Goal: Task Accomplishment & Management: Manage account settings

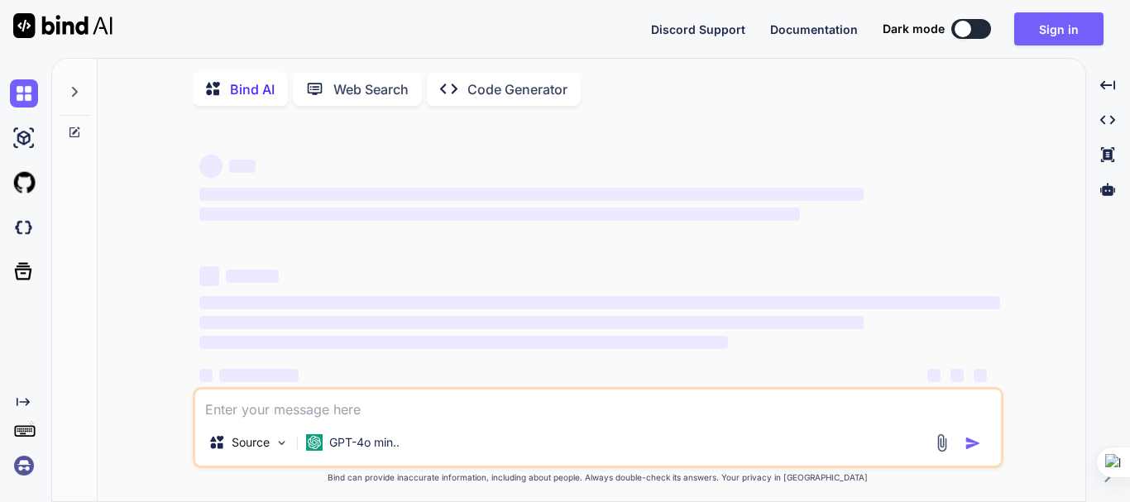
type textarea "x"
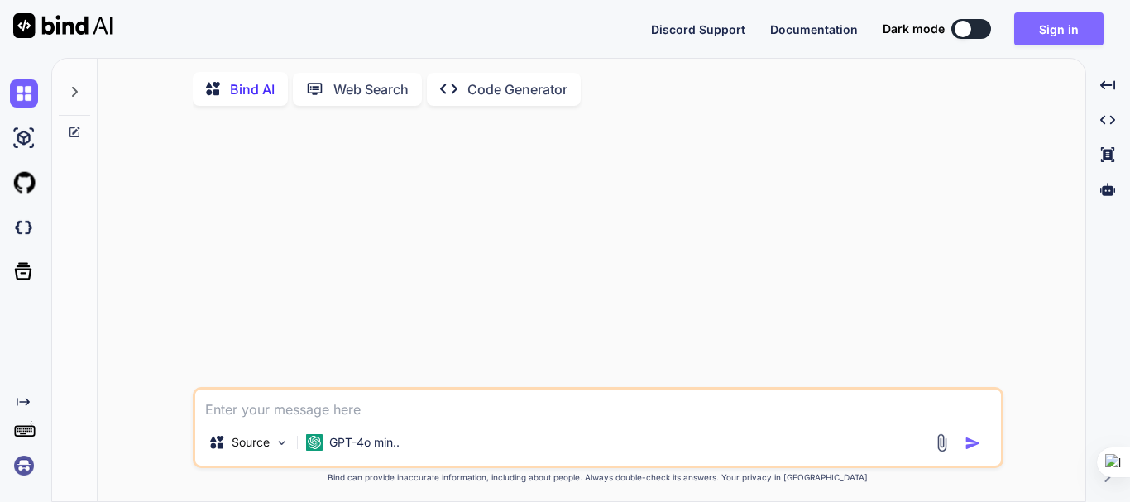
click at [1078, 32] on button "Sign in" at bounding box center [1058, 28] width 89 height 33
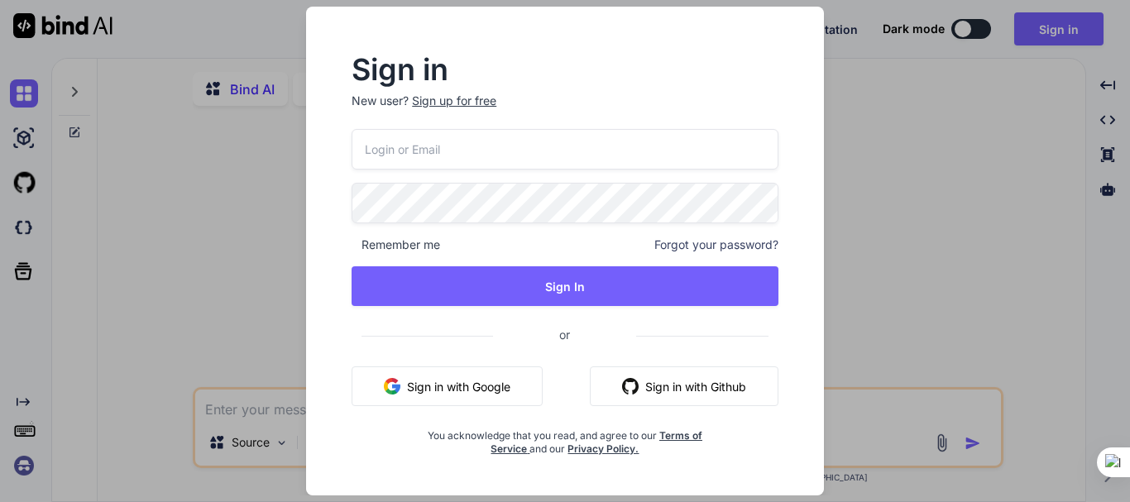
click at [522, 166] on input "email" at bounding box center [564, 149] width 427 height 41
paste input "lazadaprocreatebrushthailand-1@berrymail.cc"
type input "lazadaprocreatebrushthailand-1@berrymail.cc"
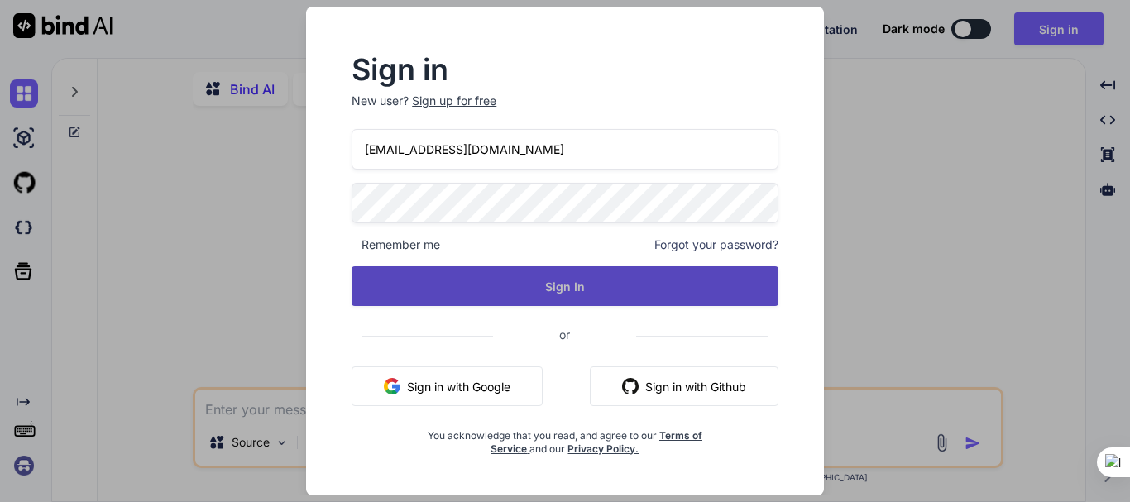
click at [512, 284] on button "Sign In" at bounding box center [564, 286] width 427 height 40
click at [695, 287] on button "Sign In" at bounding box center [564, 286] width 427 height 40
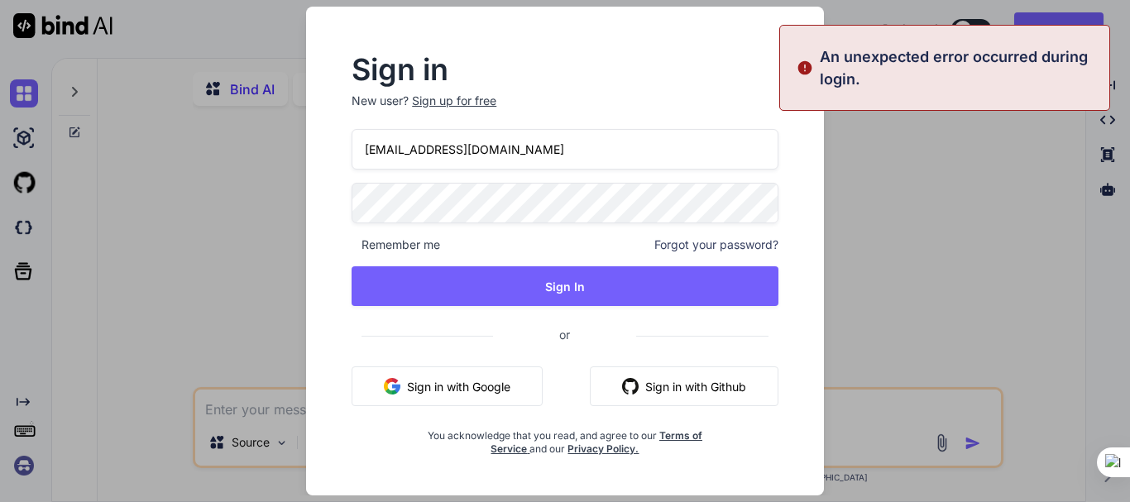
click at [879, 260] on div "Sign in New user? Sign up for free lazadaprocreatebrushthailand-1@berrymail.cc …" at bounding box center [565, 251] width 1130 height 502
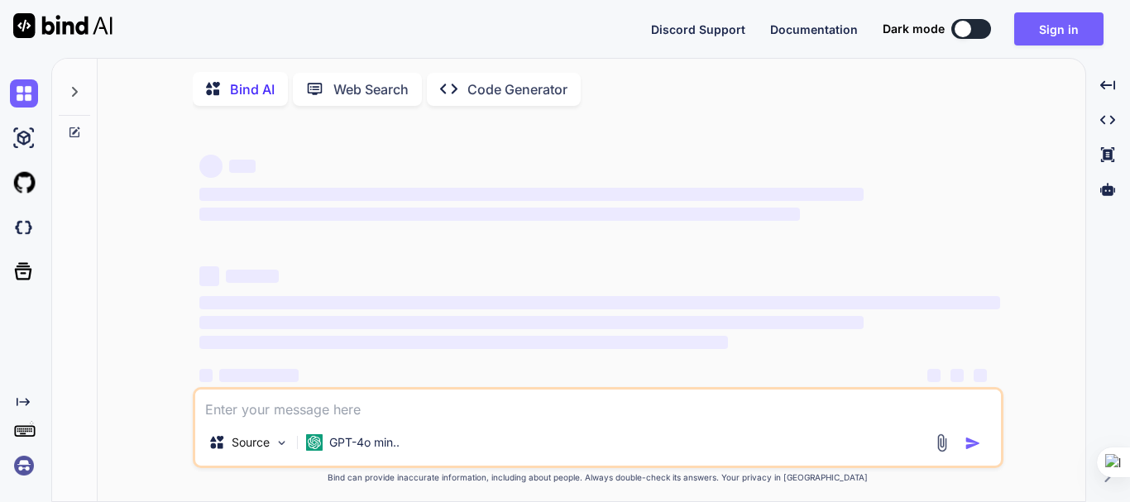
type textarea "x"
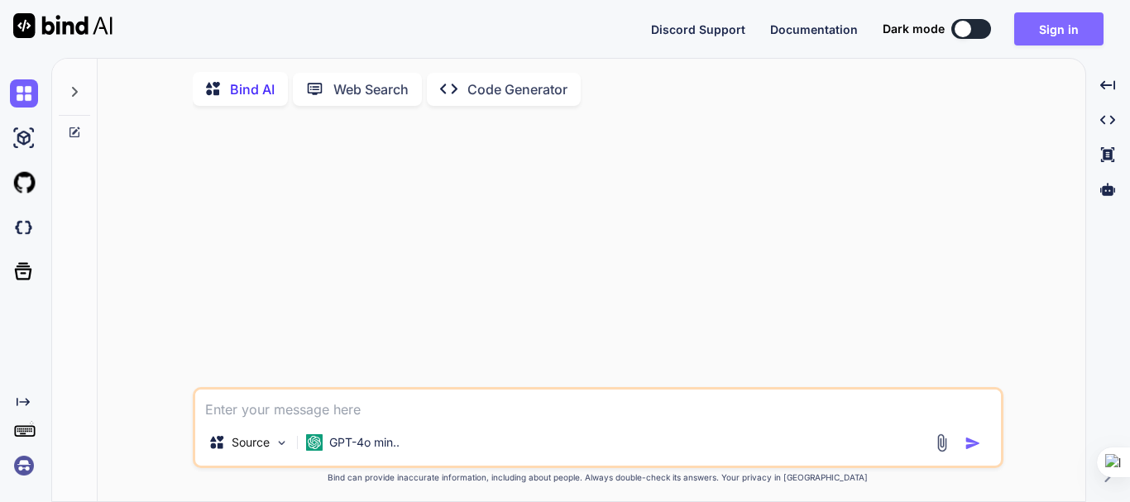
click at [1037, 41] on button "Sign in" at bounding box center [1058, 28] width 89 height 33
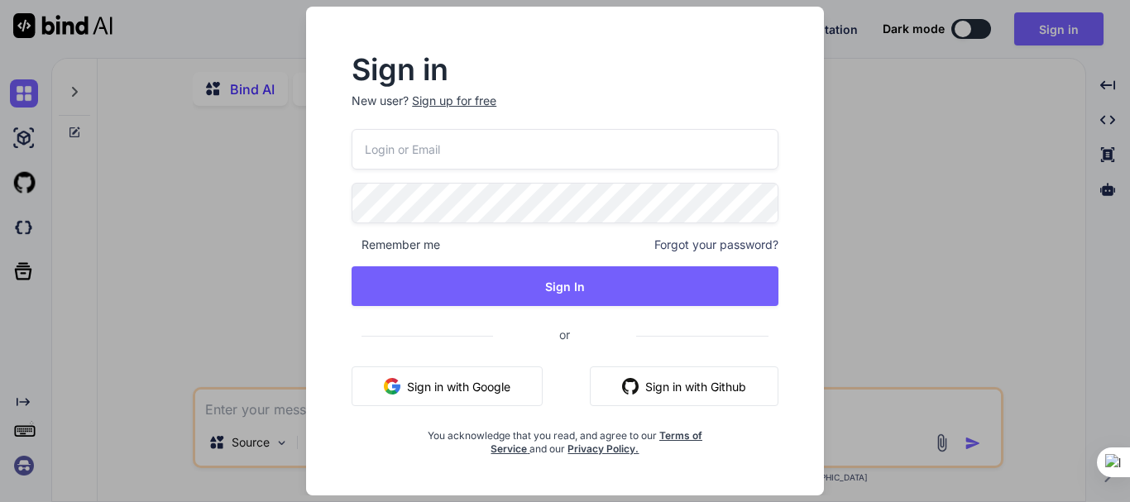
click at [468, 158] on input "email" at bounding box center [564, 149] width 427 height 41
paste input "[EMAIL_ADDRESS][DOMAIN_NAME]"
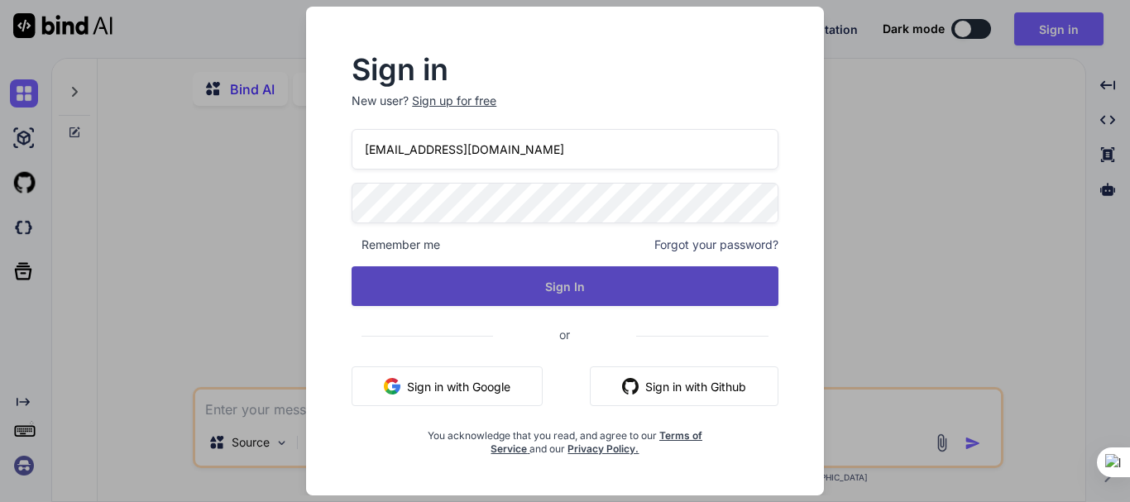
click at [543, 284] on button "Sign In" at bounding box center [564, 286] width 427 height 40
click at [654, 293] on button "Sign In" at bounding box center [564, 286] width 427 height 40
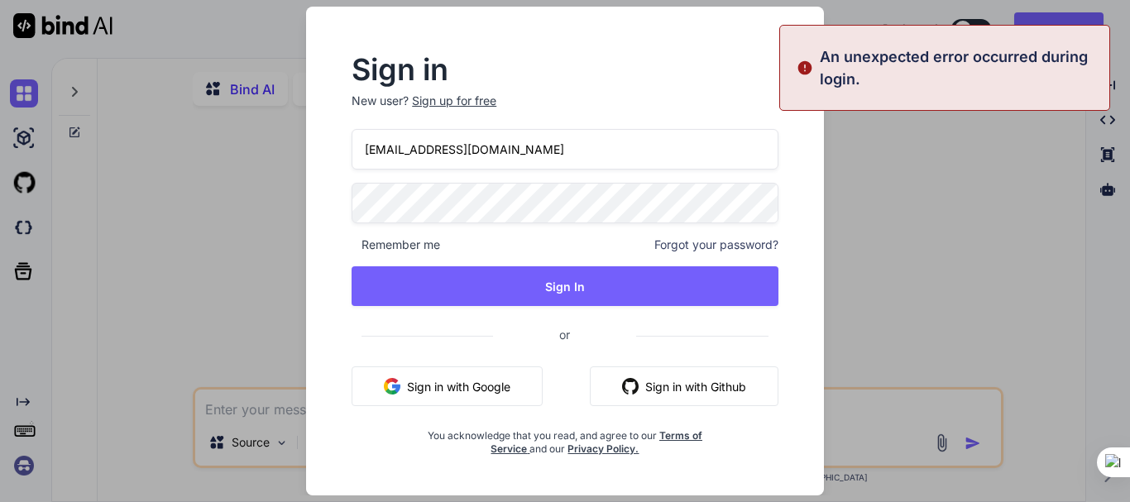
click at [644, 144] on input "[EMAIL_ADDRESS][DOMAIN_NAME]" at bounding box center [564, 149] width 427 height 41
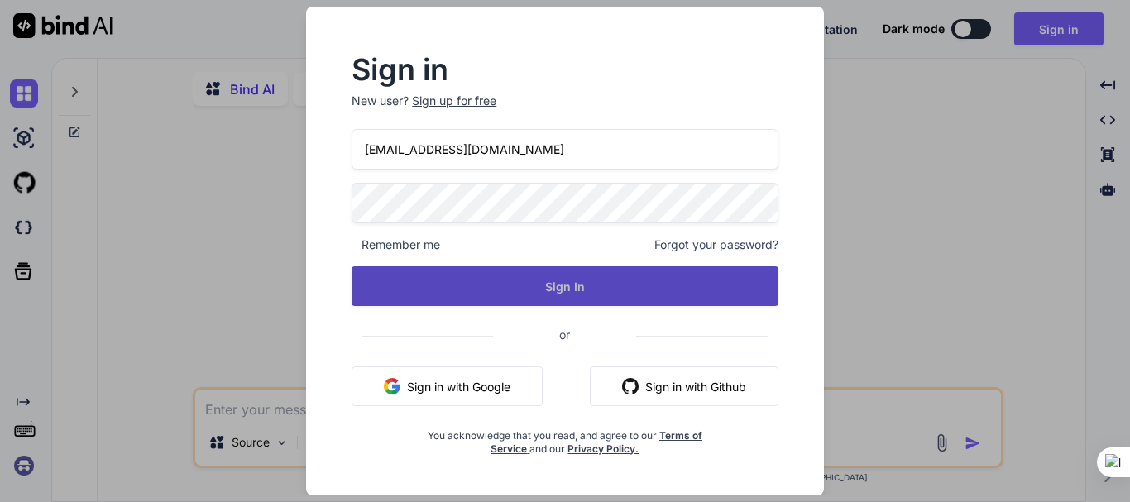
type input "[EMAIL_ADDRESS][DOMAIN_NAME]"
click at [580, 287] on button "Sign In" at bounding box center [564, 286] width 427 height 40
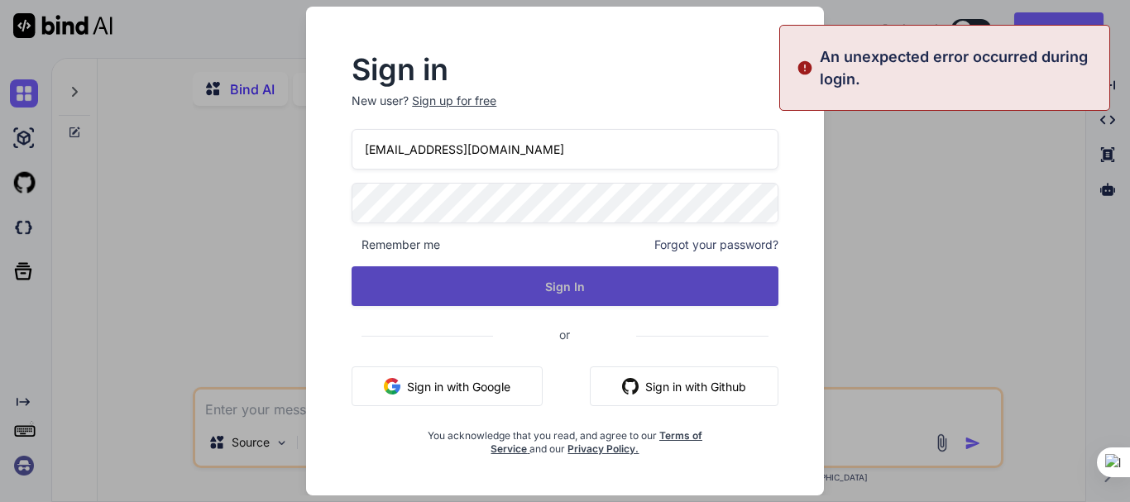
click at [580, 287] on button "Sign In" at bounding box center [564, 286] width 427 height 40
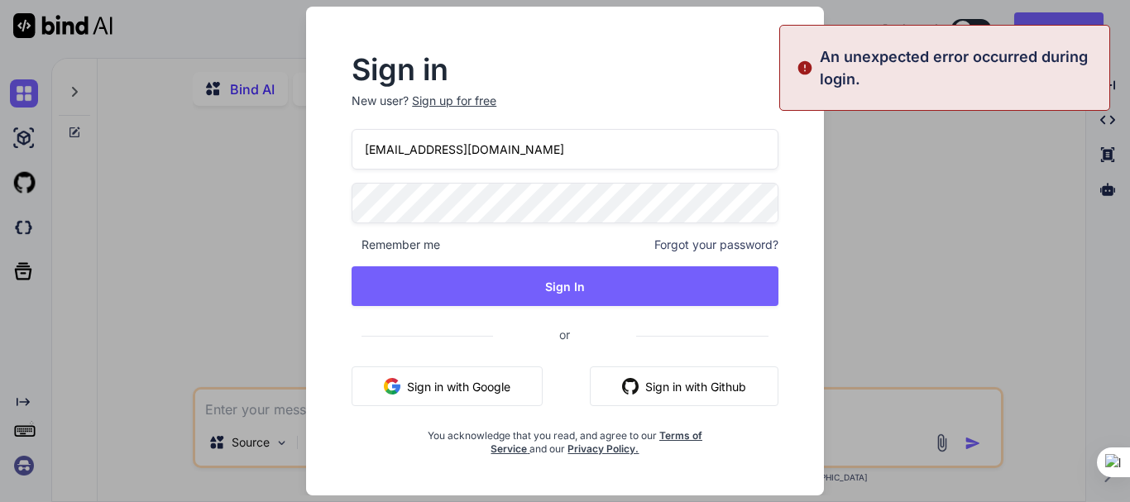
click at [897, 282] on div "Sign in New user? Sign up for free [EMAIL_ADDRESS][DOMAIN_NAME] Remember me For…" at bounding box center [565, 251] width 1130 height 502
